Goal: Information Seeking & Learning: Learn about a topic

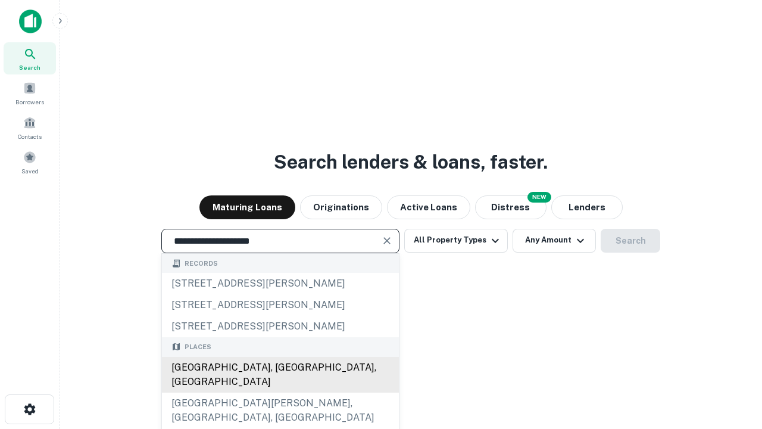
click at [280, 392] on div "[GEOGRAPHIC_DATA], [GEOGRAPHIC_DATA], [GEOGRAPHIC_DATA]" at bounding box center [280, 375] width 237 height 36
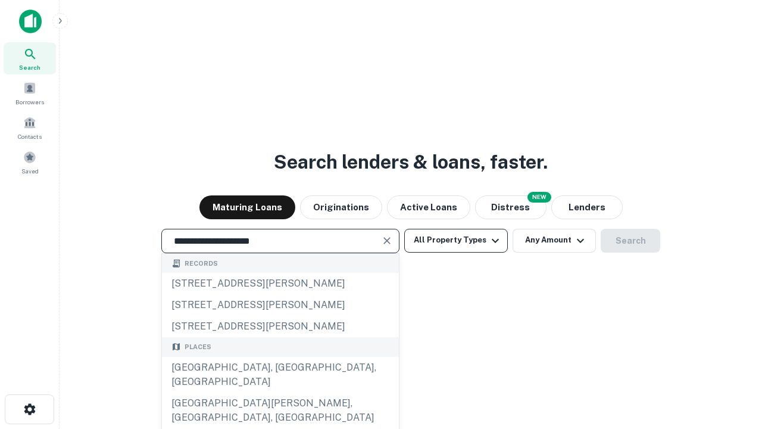
type input "**********"
click at [456, 240] on button "All Property Types" at bounding box center [456, 241] width 104 height 24
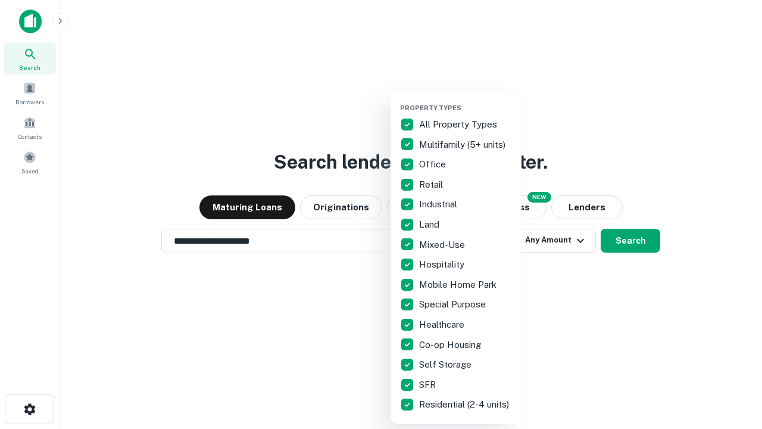
click at [466, 100] on button "button" at bounding box center [465, 100] width 131 height 1
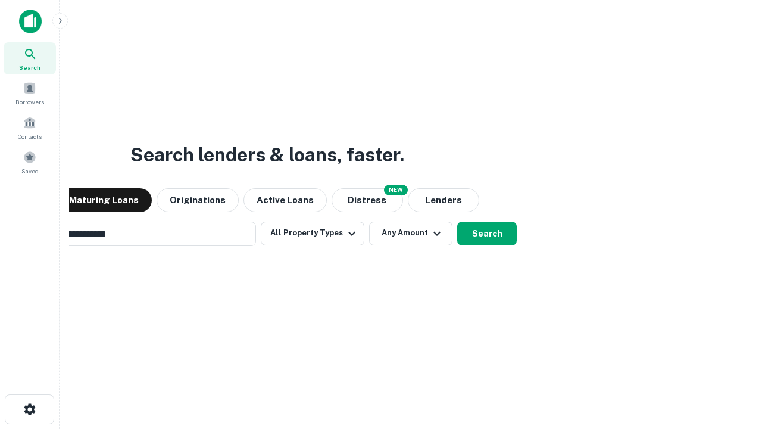
scroll to position [18, 0]
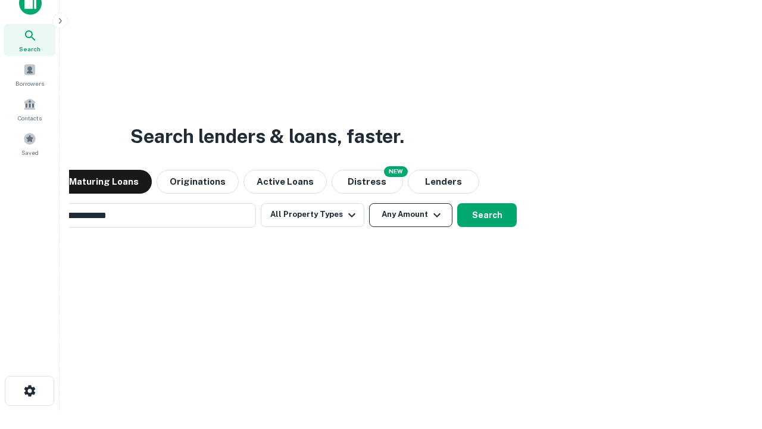
click at [369, 203] on button "Any Amount" at bounding box center [410, 215] width 83 height 24
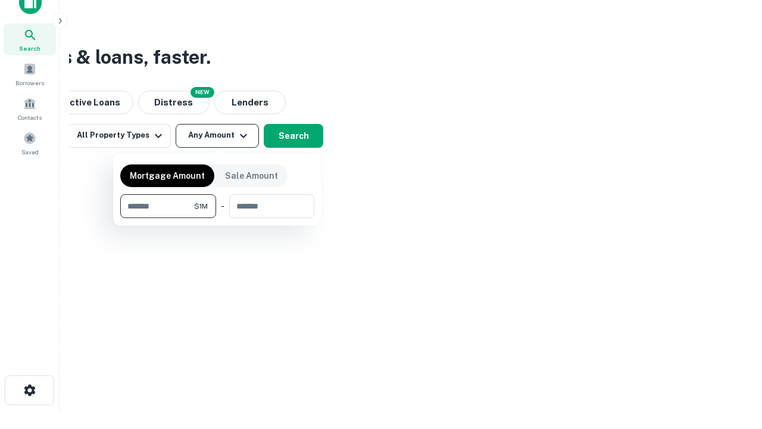
type input "*******"
click at [217, 218] on button "button" at bounding box center [217, 218] width 194 height 1
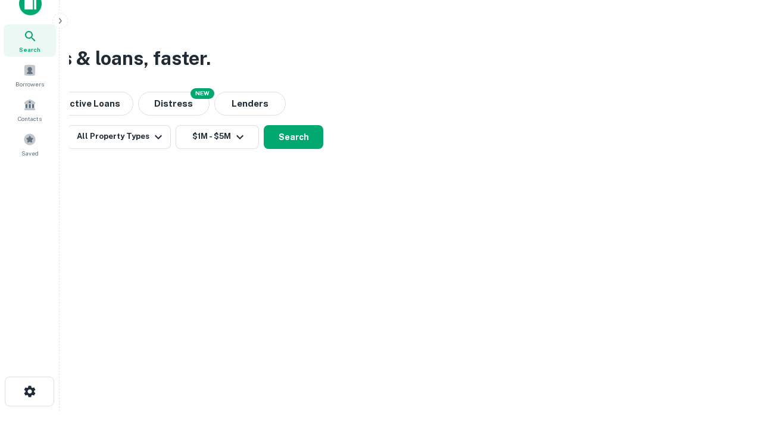
scroll to position [7, 220]
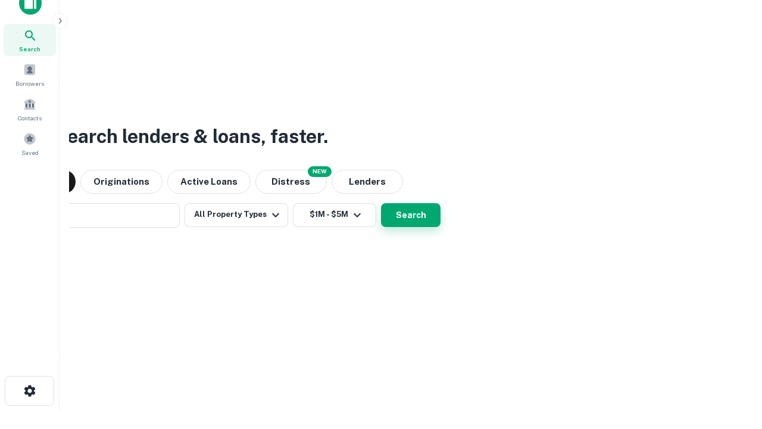
click at [381, 203] on button "Search" at bounding box center [411, 215] width 60 height 24
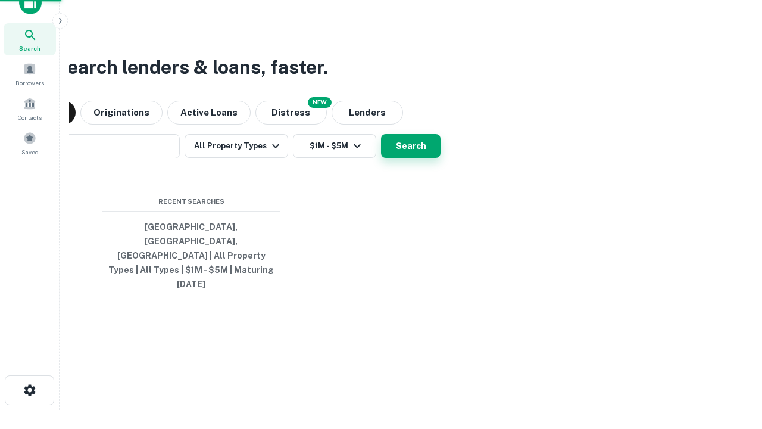
scroll to position [32, 337]
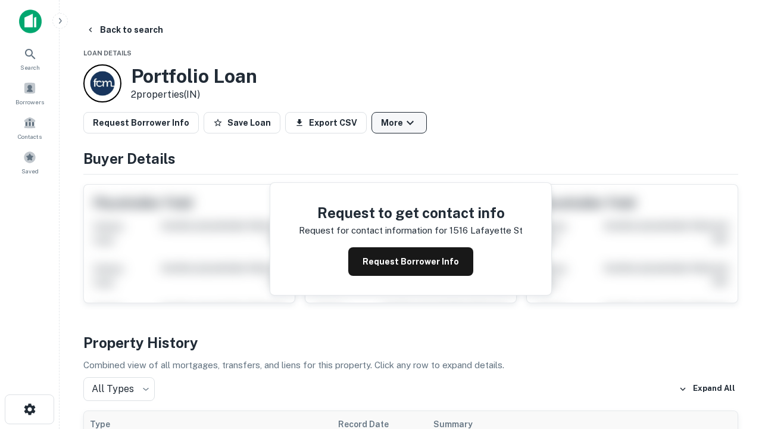
click at [399, 123] on button "More" at bounding box center [398, 122] width 55 height 21
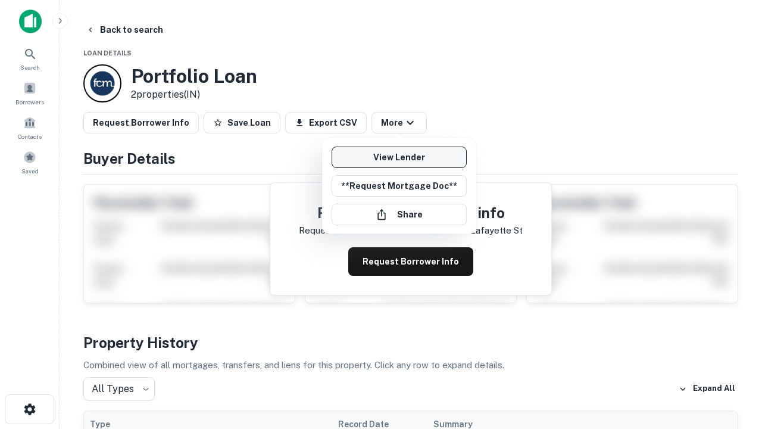
click at [399, 157] on link "View Lender" at bounding box center [399, 156] width 135 height 21
